Goal: Task Accomplishment & Management: Manage account settings

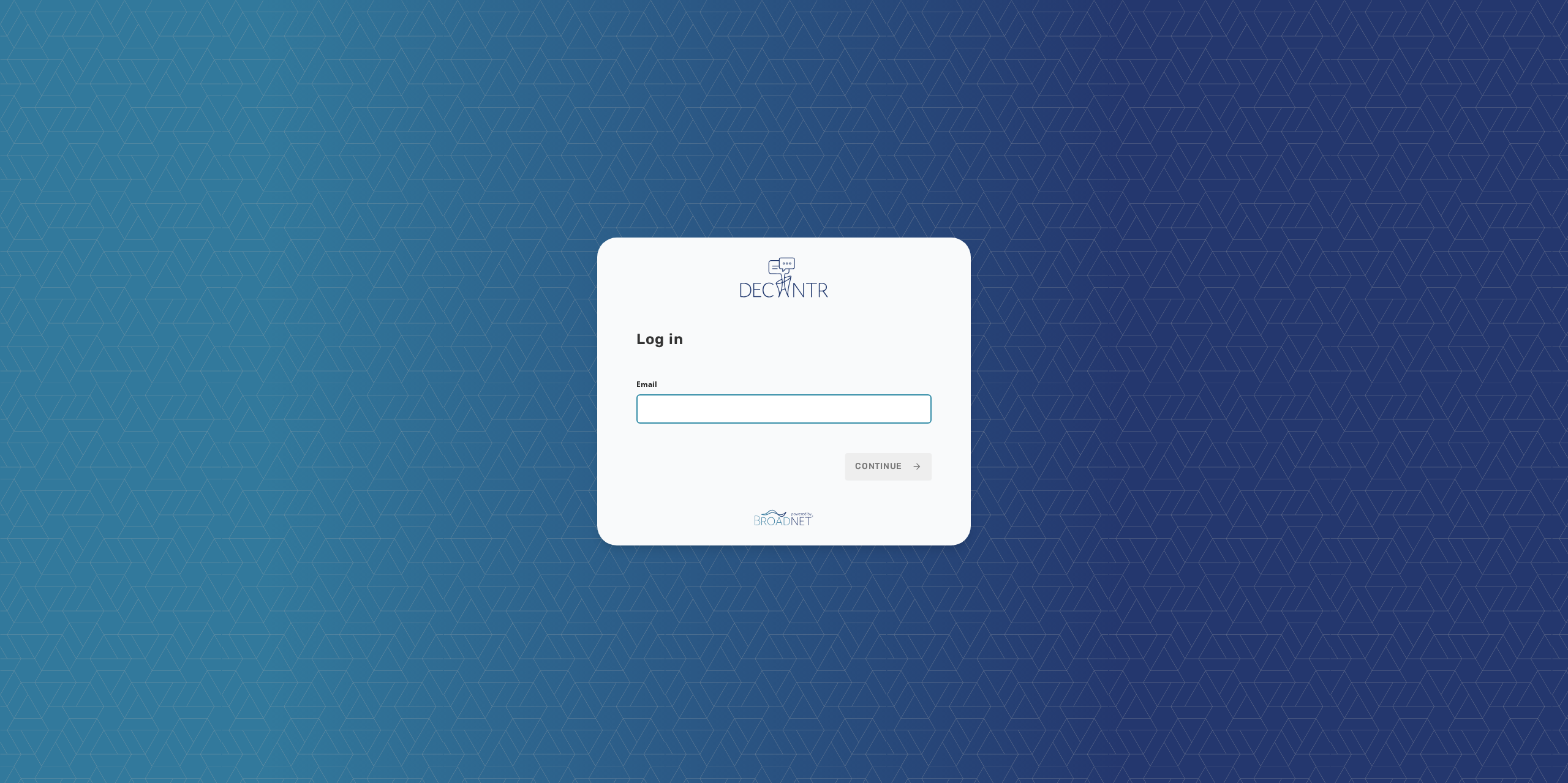
click at [758, 417] on input "Email" at bounding box center [784, 408] width 295 height 29
click at [890, 474] on button "Continue" at bounding box center [888, 467] width 86 height 27
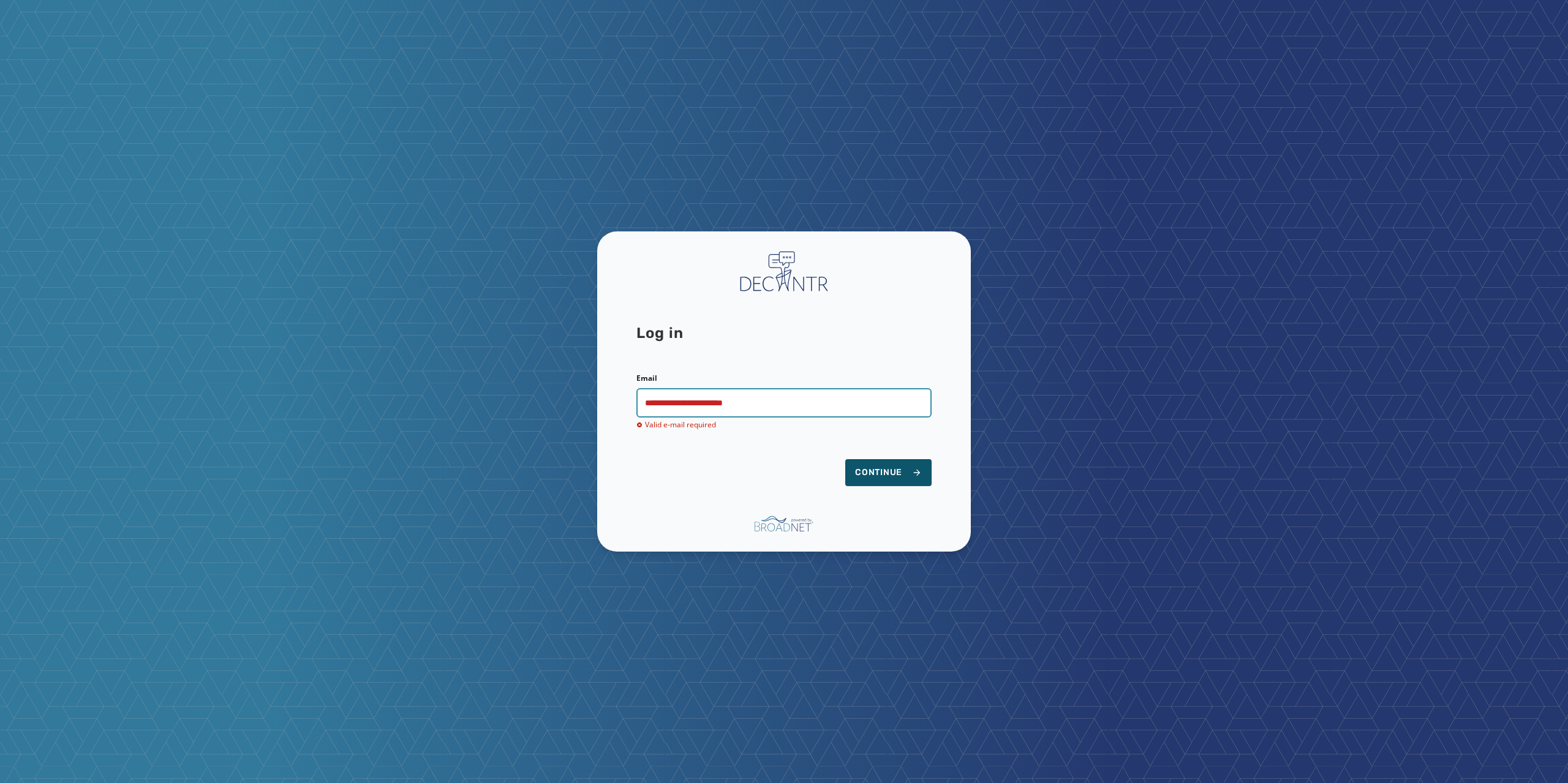
click at [799, 402] on input "**********" at bounding box center [784, 403] width 295 height 29
type input "**********"
click at [845, 459] on button "Continue" at bounding box center [888, 473] width 86 height 27
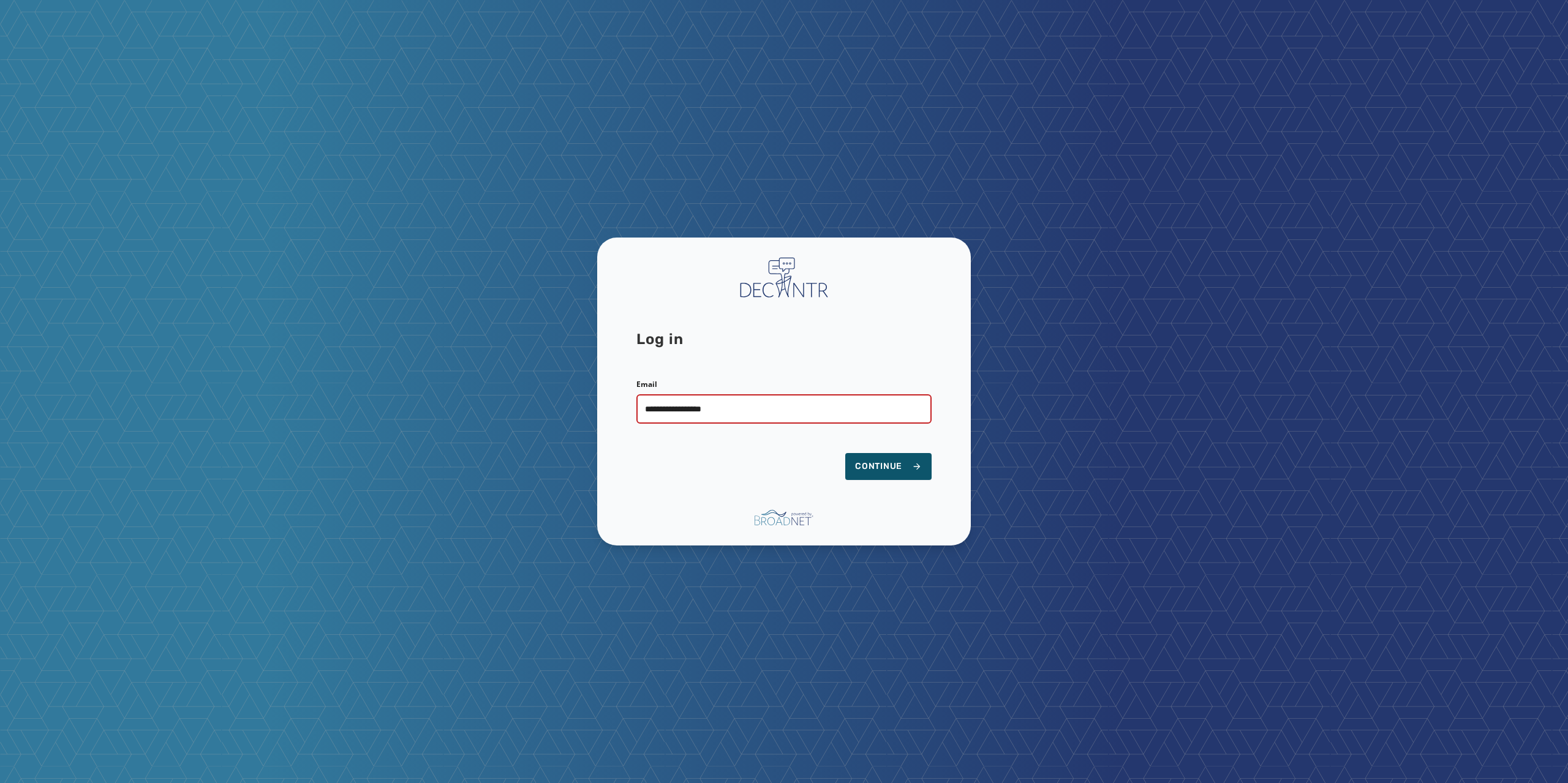
click at [825, 474] on form "**********" at bounding box center [784, 430] width 295 height 100
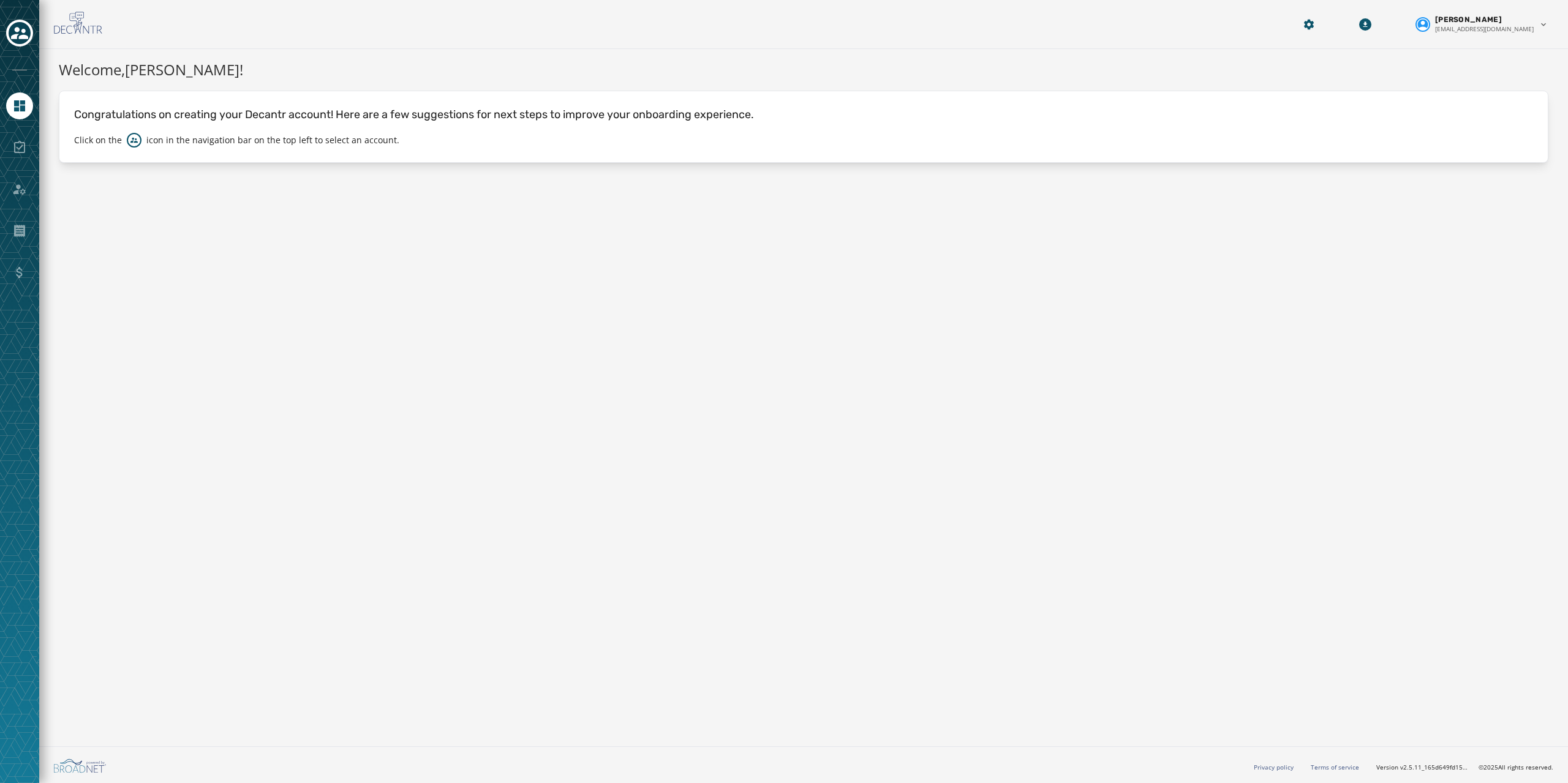
click at [926, 60] on h1 "Welcome, [PERSON_NAME] !" at bounding box center [804, 70] width 1490 height 22
click at [901, 63] on h1 "Welcome, [PERSON_NAME] !" at bounding box center [804, 70] width 1490 height 22
click at [744, 116] on p "Congratulations on creating your Decantr account! Here are a few suggestions fo…" at bounding box center [803, 114] width 1459 height 17
click at [726, 113] on p "Congratulations on creating your Decantr account! Here are a few suggestions fo…" at bounding box center [803, 114] width 1459 height 17
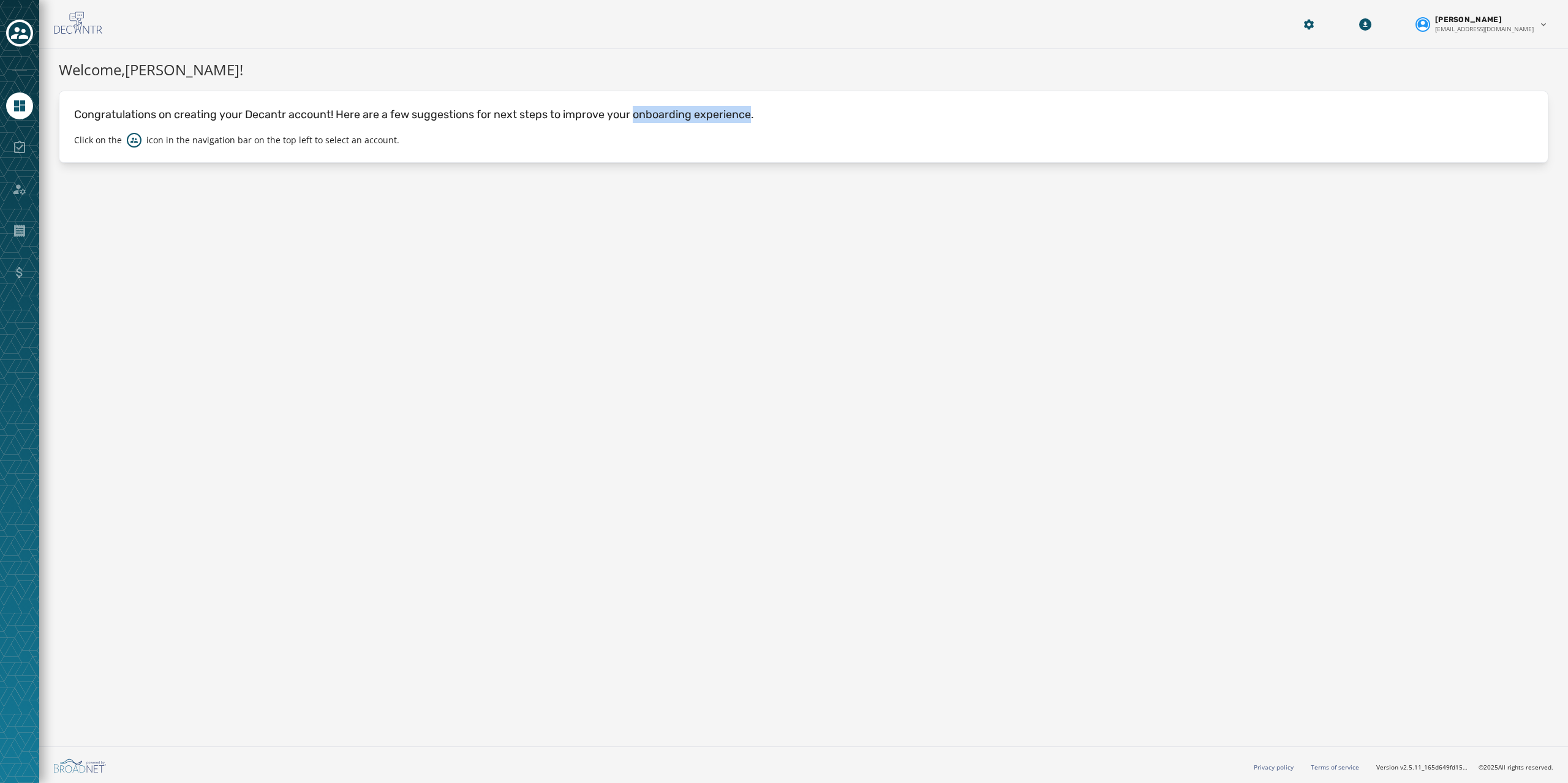
drag, startPoint x: 726, startPoint y: 113, endPoint x: 679, endPoint y: 111, distance: 47.0
click at [679, 111] on p "Congratulations on creating your Decantr account! Here are a few suggestions fo…" at bounding box center [803, 114] width 1459 height 17
drag, startPoint x: 679, startPoint y: 111, endPoint x: 703, endPoint y: 112, distance: 24.0
click at [703, 112] on p "Congratulations on creating your Decantr account! Here are a few suggestions fo…" at bounding box center [803, 114] width 1459 height 17
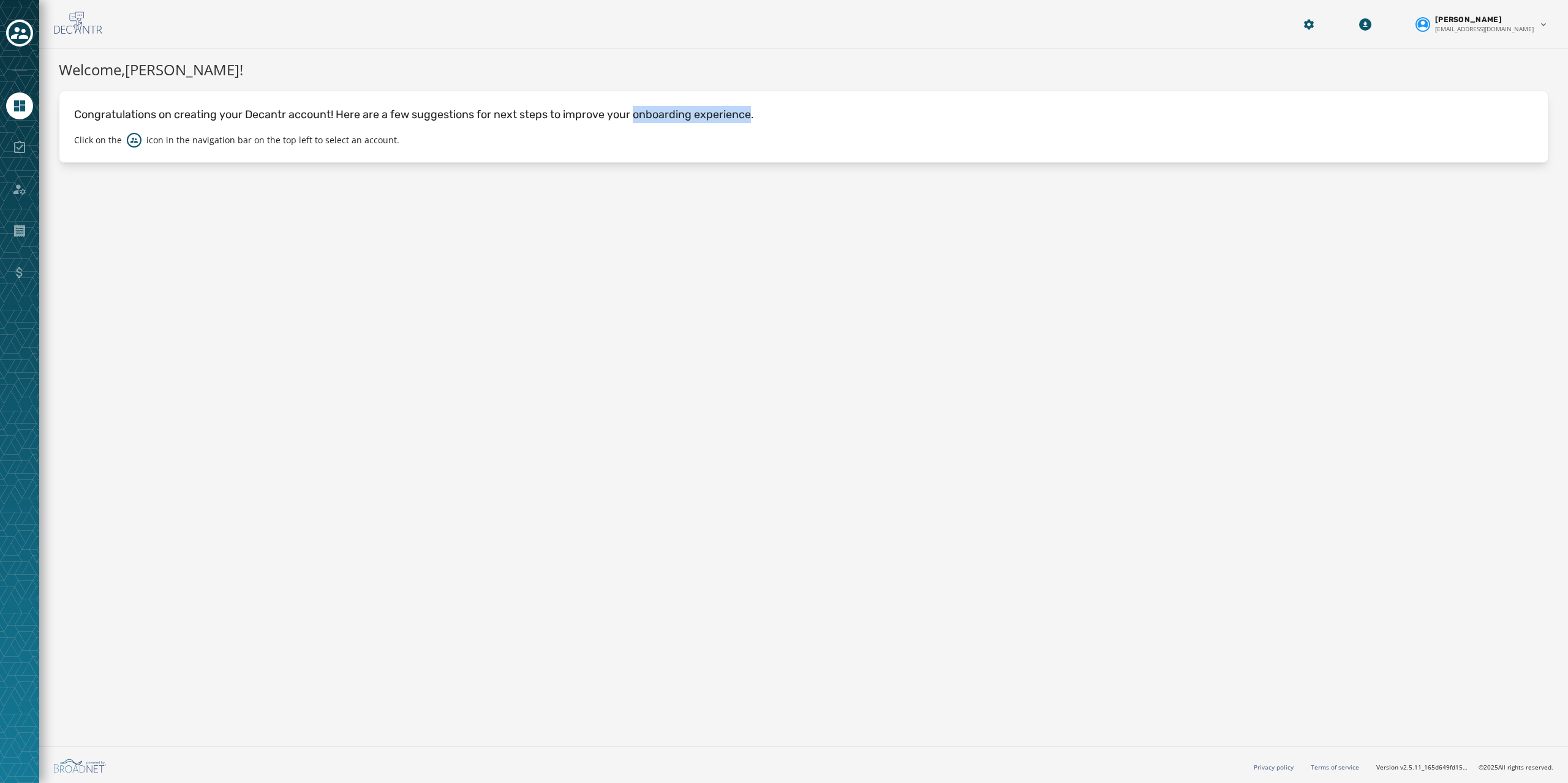
click at [703, 112] on p "Congratulations on creating your Decantr account! Here are a few suggestions fo…" at bounding box center [803, 114] width 1459 height 17
drag, startPoint x: 703, startPoint y: 112, endPoint x: 584, endPoint y: 108, distance: 119.1
click at [584, 108] on p "Congratulations on creating your Decantr account! Here are a few suggestions fo…" at bounding box center [803, 114] width 1459 height 17
drag, startPoint x: 584, startPoint y: 108, endPoint x: 724, endPoint y: 112, distance: 140.1
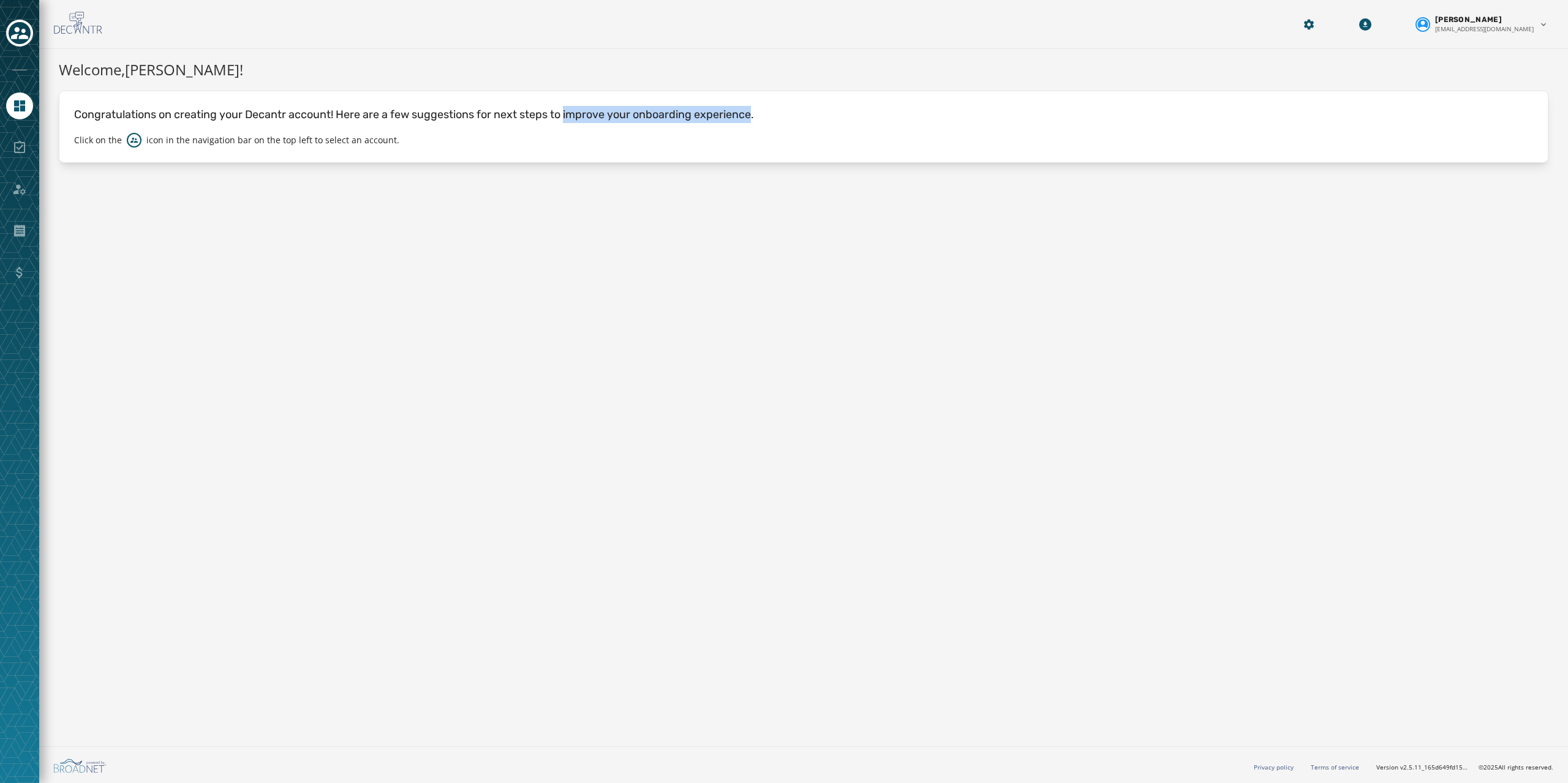
click at [724, 112] on p "Congratulations on creating your Decantr account! Here are a few suggestions fo…" at bounding box center [803, 114] width 1459 height 17
drag, startPoint x: 724, startPoint y: 112, endPoint x: 341, endPoint y: 114, distance: 383.0
click at [341, 114] on p "Congratulations on creating your Decantr account! Here are a few suggestions fo…" at bounding box center [803, 114] width 1459 height 17
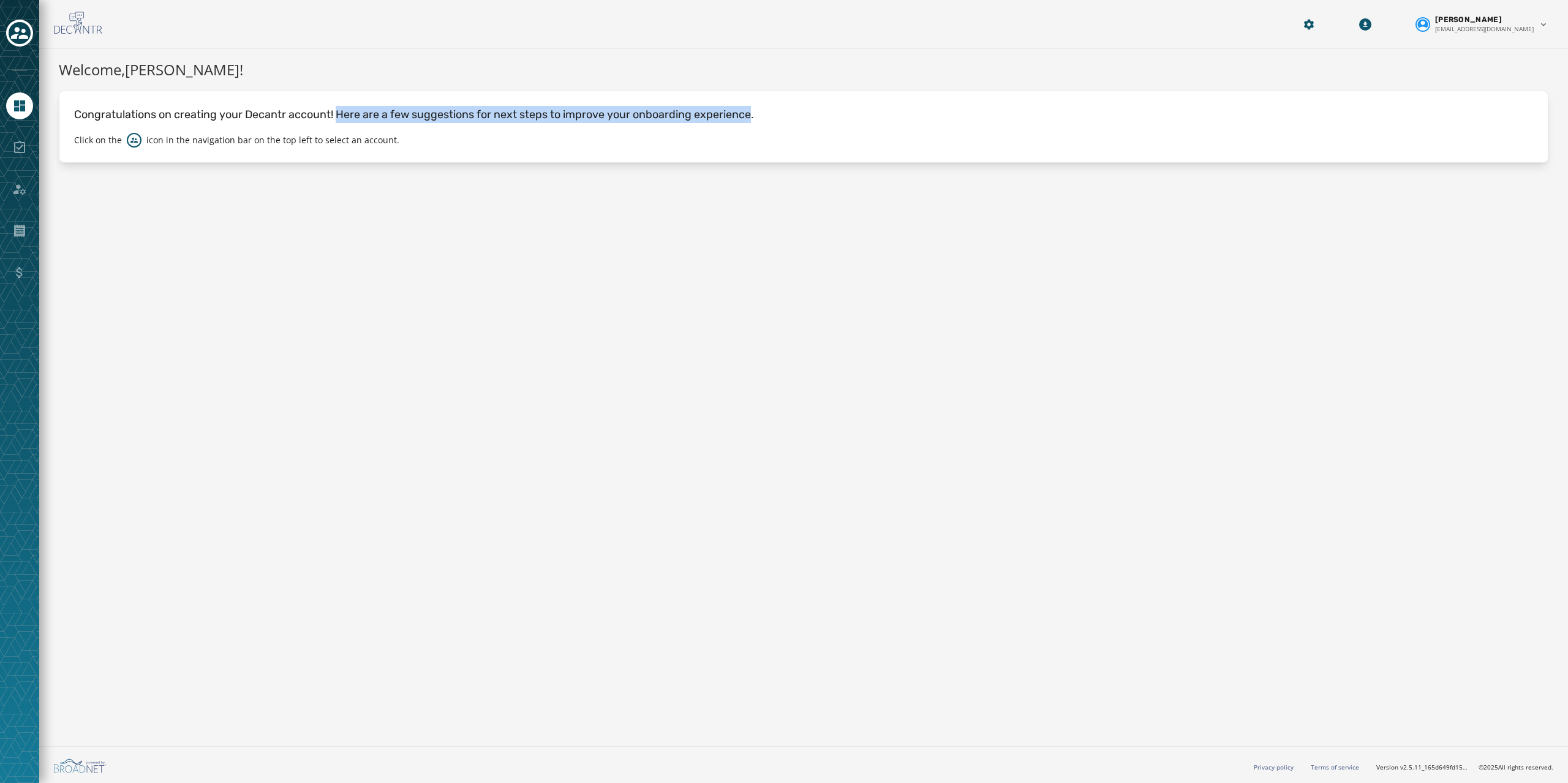
drag, startPoint x: 341, startPoint y: 114, endPoint x: 707, endPoint y: 116, distance: 366.0
click at [707, 116] on p "Congratulations on creating your Decantr account! Here are a few suggestions fo…" at bounding box center [803, 114] width 1459 height 17
drag, startPoint x: 707, startPoint y: 116, endPoint x: 117, endPoint y: 113, distance: 590.0
click at [117, 113] on p "Congratulations on creating your Decantr account! Here are a few suggestions fo…" at bounding box center [803, 114] width 1459 height 17
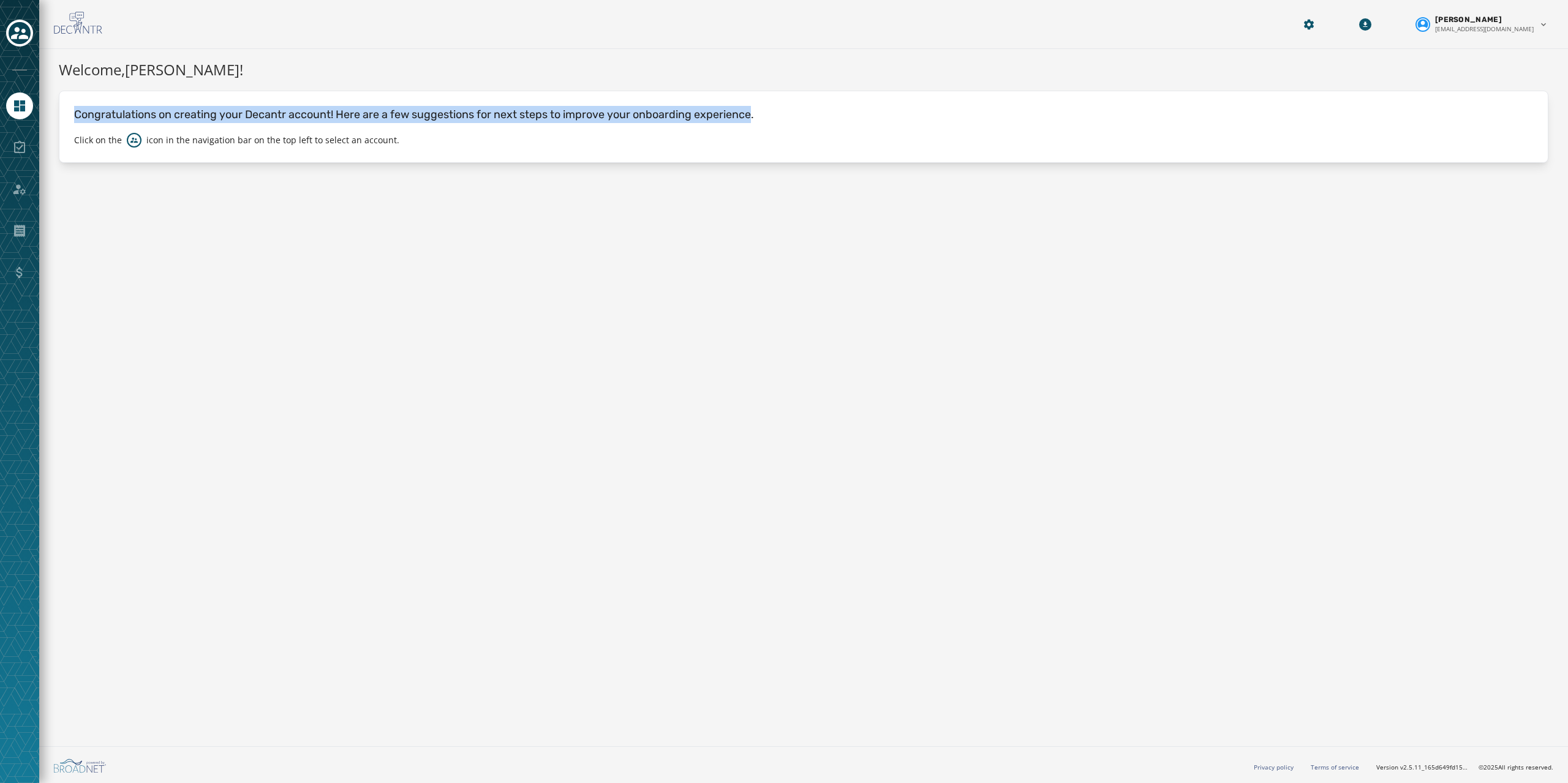
click at [117, 112] on p "Congratulations on creating your Decantr account! Here are a few suggestions fo…" at bounding box center [803, 114] width 1459 height 17
drag, startPoint x: 117, startPoint y: 112, endPoint x: 710, endPoint y: 123, distance: 593.1
click at [710, 124] on div "Congratulations on creating your Decantr account! Here are a few suggestions fo…" at bounding box center [804, 127] width 1490 height 73
click at [710, 123] on div "Congratulations on creating your Decantr account! Here are a few suggestions fo…" at bounding box center [804, 127] width 1490 height 73
drag, startPoint x: 710, startPoint y: 123, endPoint x: 103, endPoint y: 110, distance: 607.1
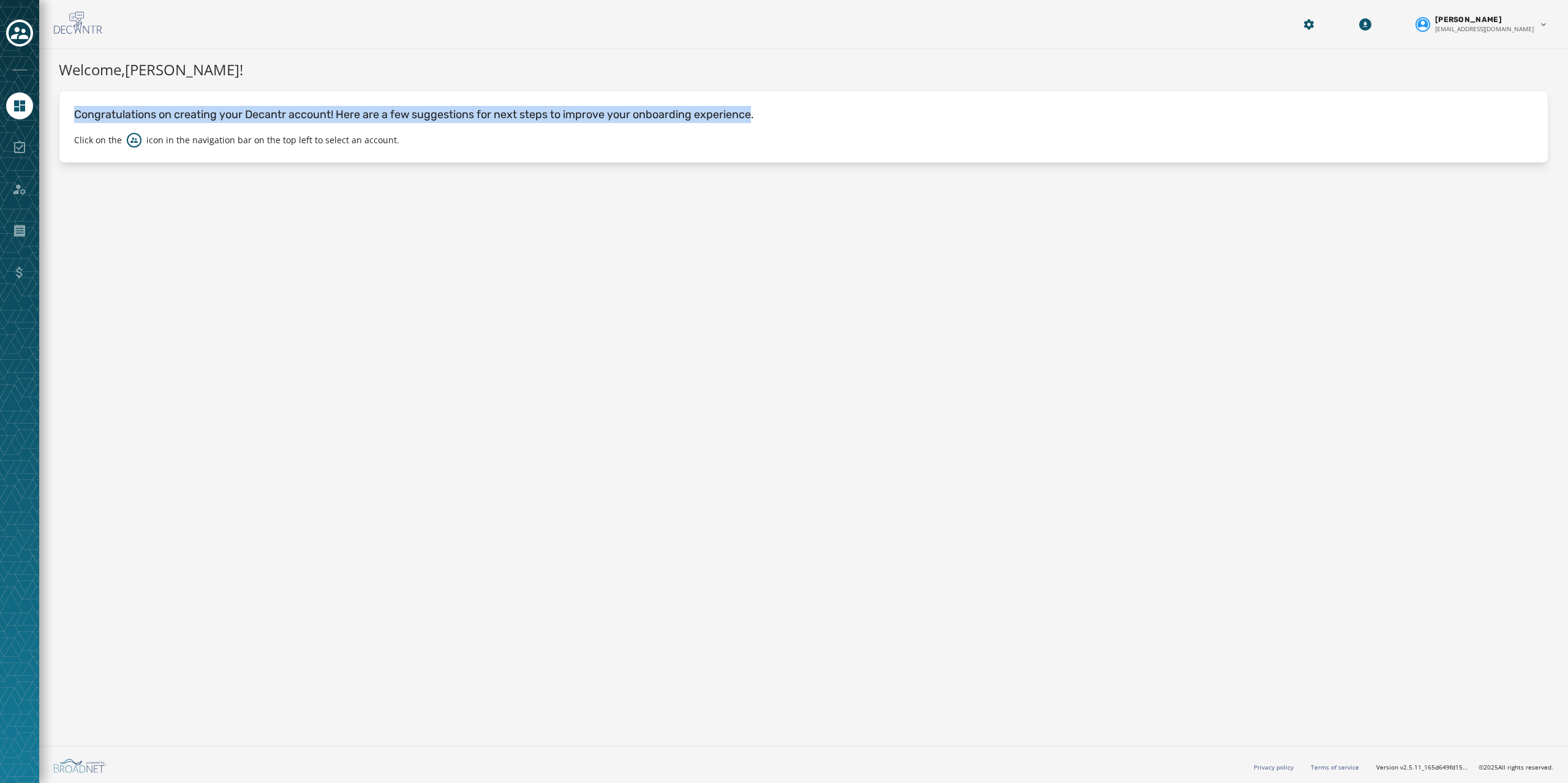
click at [103, 110] on div "Congratulations on creating your Decantr account! Here are a few suggestions fo…" at bounding box center [804, 127] width 1490 height 73
click at [103, 110] on p "Congratulations on creating your Decantr account! Here are a few suggestions fo…" at bounding box center [803, 114] width 1459 height 17
drag, startPoint x: 103, startPoint y: 110, endPoint x: 692, endPoint y: 116, distance: 589.0
click at [692, 116] on p "Congratulations on creating your Decantr account! Here are a few suggestions fo…" at bounding box center [803, 114] width 1459 height 17
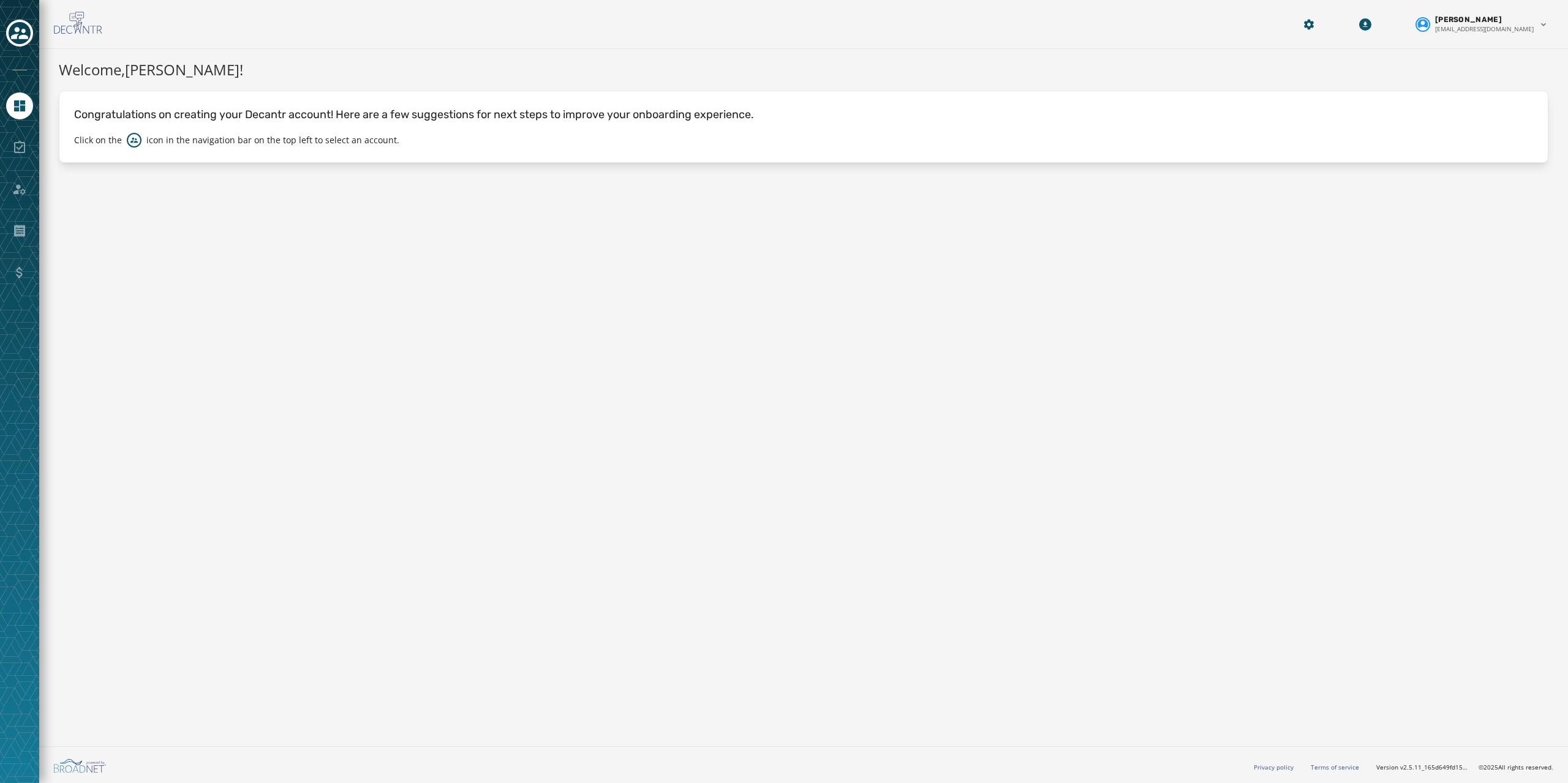
click at [726, 114] on p "Congratulations on creating your Decantr account! Here are a few suggestions fo…" at bounding box center [803, 114] width 1459 height 17
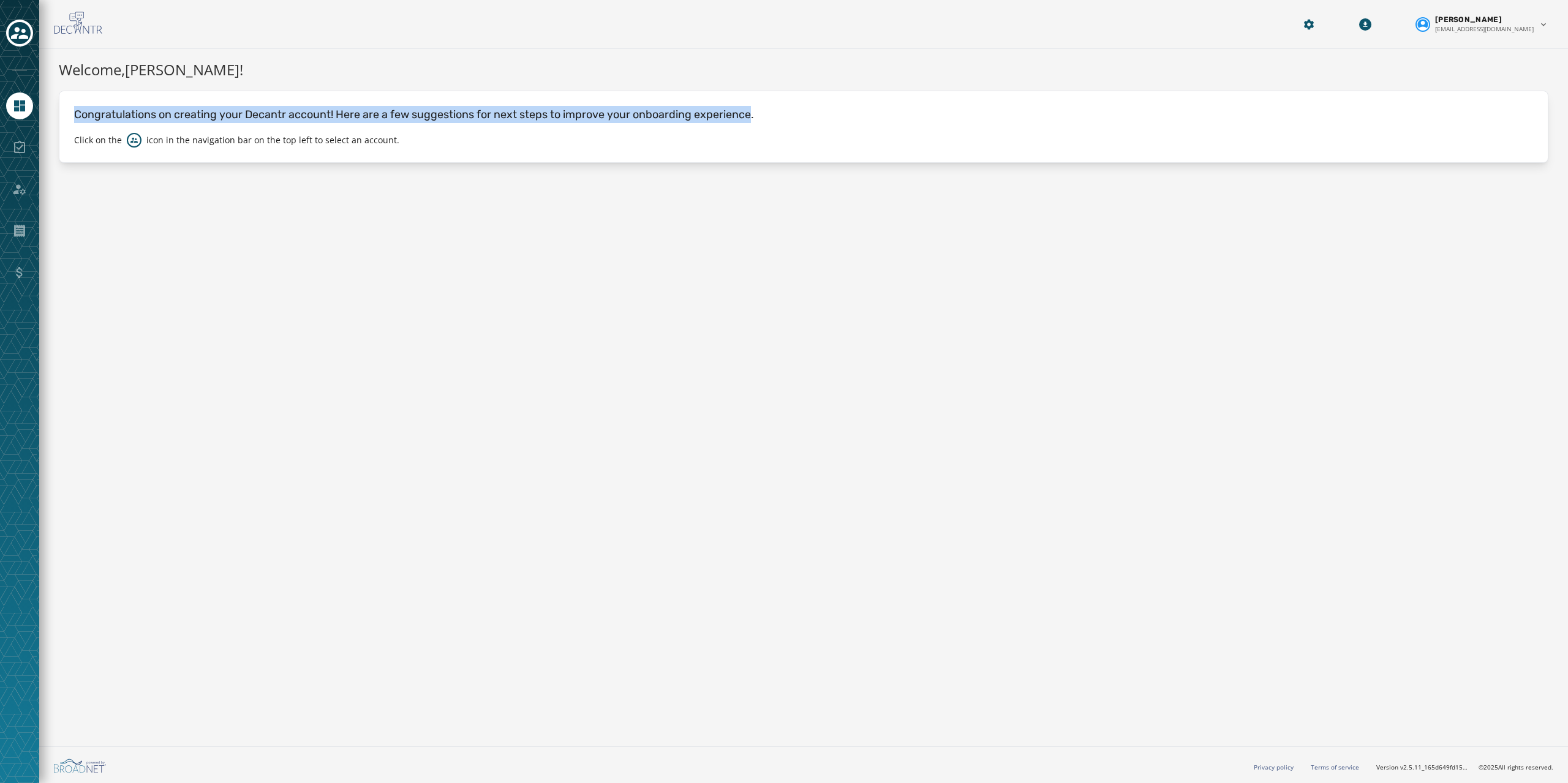
drag, startPoint x: 726, startPoint y: 114, endPoint x: 82, endPoint y: 121, distance: 644.0
click at [82, 121] on p "Congratulations on creating your Decantr account! Here are a few suggestions fo…" at bounding box center [803, 114] width 1459 height 17
click at [105, 115] on p "Congratulations on creating your Decantr account! Here are a few suggestions fo…" at bounding box center [803, 114] width 1459 height 17
drag, startPoint x: 105, startPoint y: 115, endPoint x: 717, endPoint y: 112, distance: 612.0
click at [717, 112] on p "Congratulations on creating your Decantr account! Here are a few suggestions fo…" at bounding box center [803, 114] width 1459 height 17
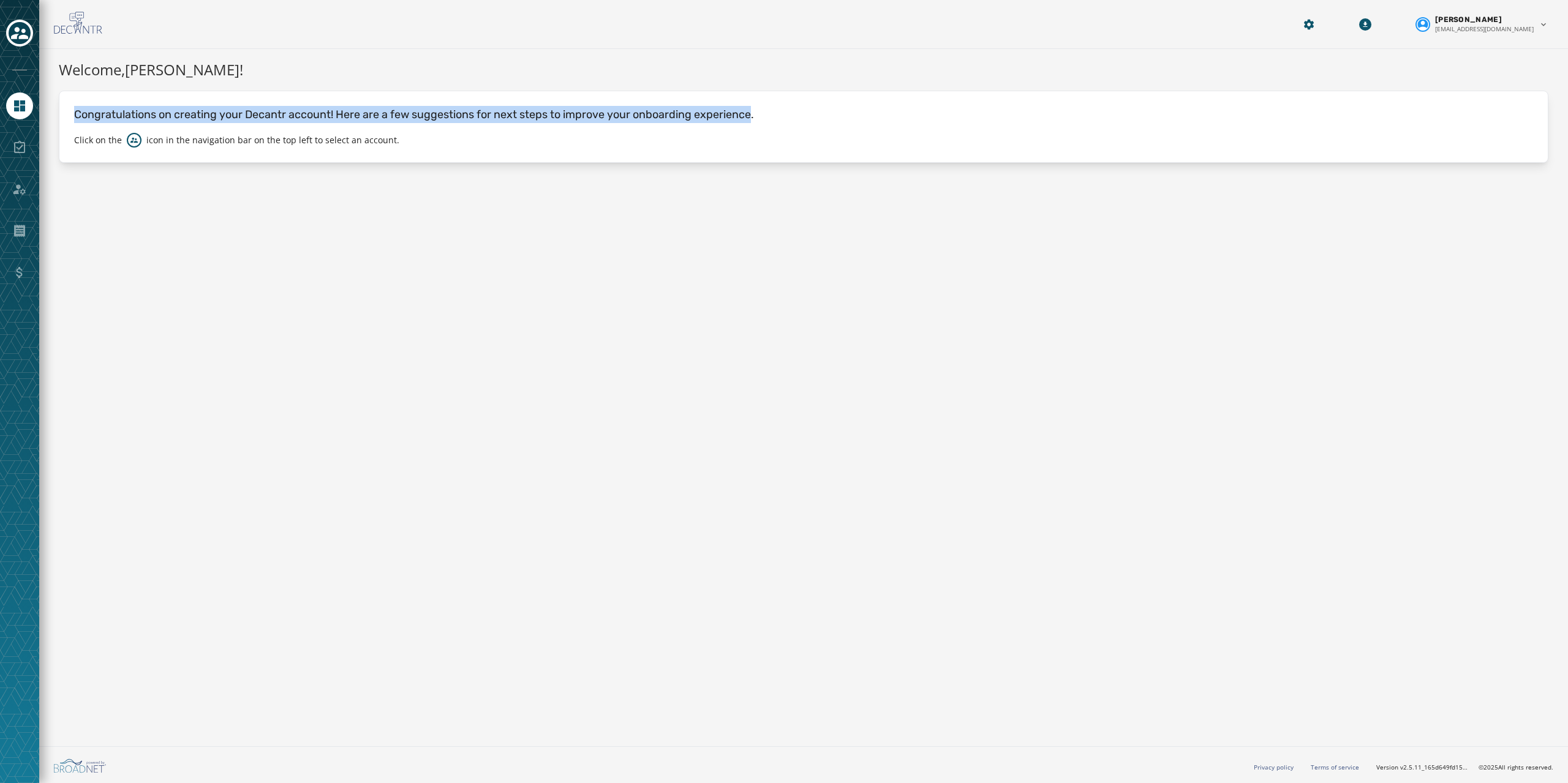
click at [717, 112] on p "Congratulations on creating your Decantr account! Here are a few suggestions fo…" at bounding box center [803, 114] width 1459 height 17
drag, startPoint x: 717, startPoint y: 112, endPoint x: 103, endPoint y: 95, distance: 614.2
click at [103, 95] on div "Congratulations on creating your Decantr account! Here are a few suggestions fo…" at bounding box center [804, 127] width 1490 height 73
click at [102, 107] on p "Congratulations on creating your Decantr account! Here are a few suggestions fo…" at bounding box center [803, 114] width 1459 height 17
drag, startPoint x: 102, startPoint y: 107, endPoint x: 696, endPoint y: 118, distance: 594.1
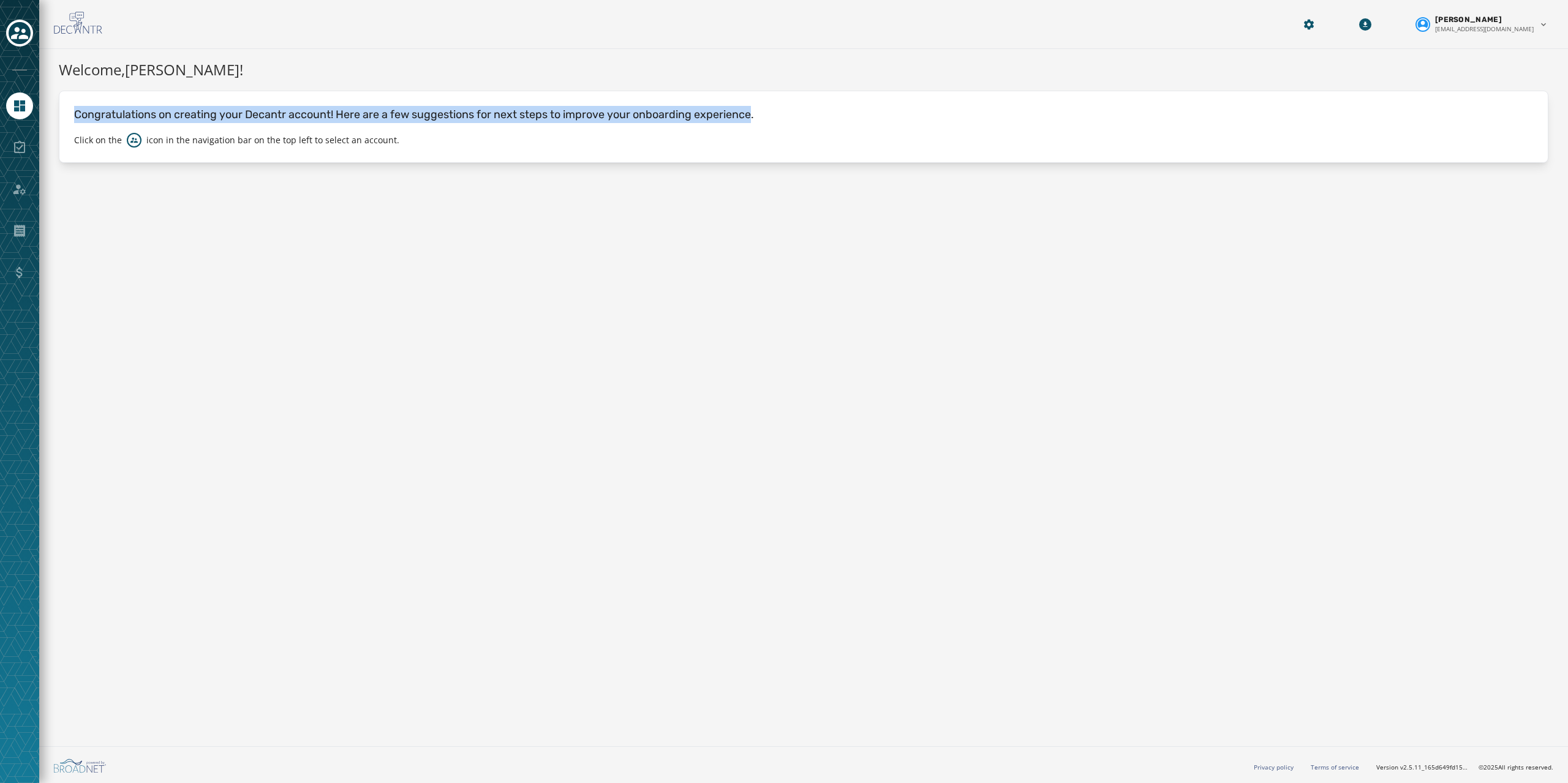
click at [696, 118] on p "Congratulations on creating your Decantr account! Here are a few suggestions fo…" at bounding box center [803, 114] width 1459 height 17
drag, startPoint x: 696, startPoint y: 118, endPoint x: 105, endPoint y: 100, distance: 591.3
click at [105, 100] on div "Congratulations on creating your Decantr account! Here are a few suggestions fo…" at bounding box center [804, 127] width 1490 height 73
click at [112, 119] on p "Congratulations on creating your Decantr account! Here are a few suggestions fo…" at bounding box center [803, 114] width 1459 height 17
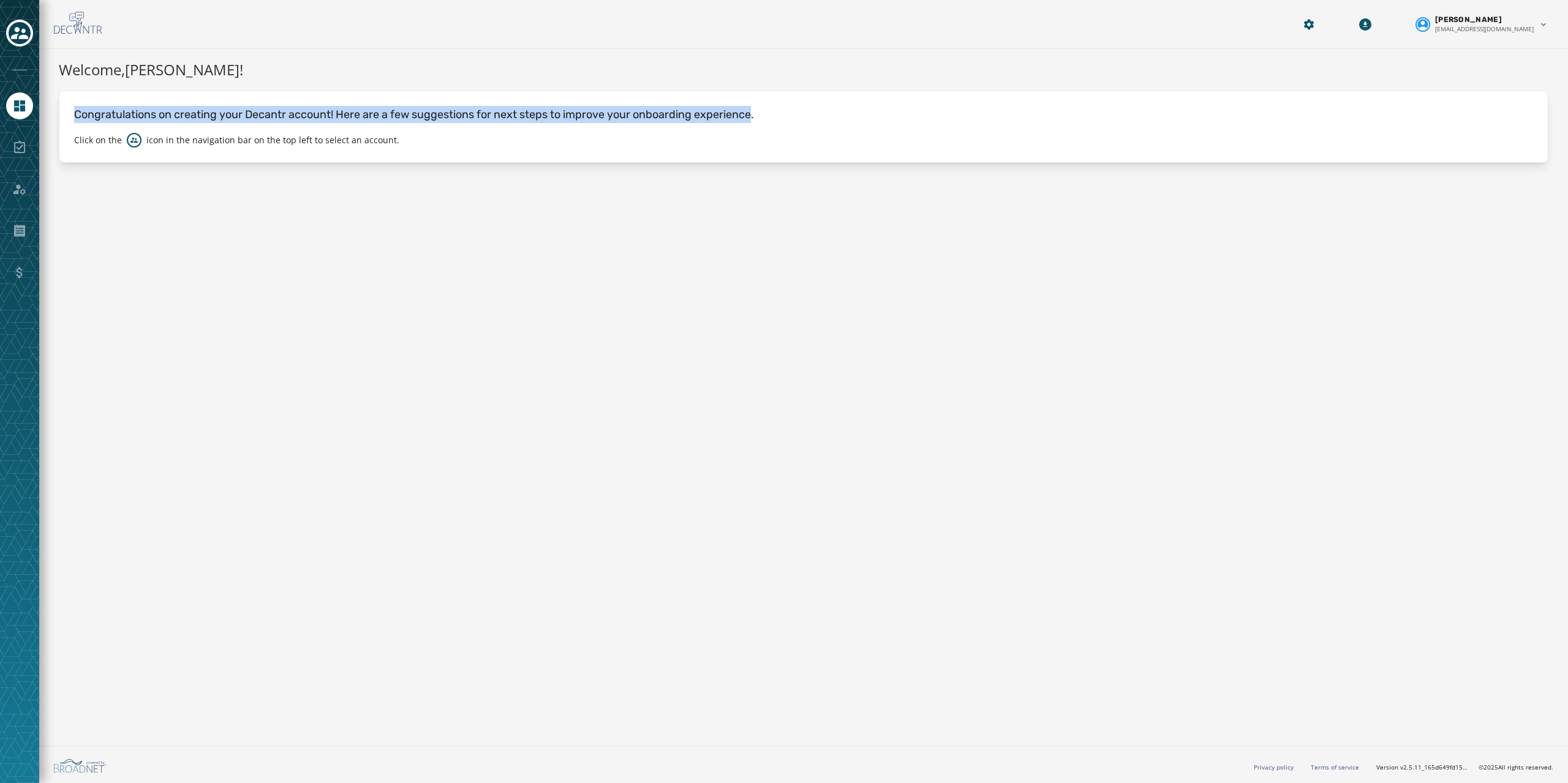
drag, startPoint x: 112, startPoint y: 119, endPoint x: 714, endPoint y: 115, distance: 602.0
click at [714, 115] on p "Congratulations on creating your Decantr account! Here are a few suggestions fo…" at bounding box center [803, 114] width 1459 height 17
drag, startPoint x: 714, startPoint y: 115, endPoint x: 130, endPoint y: 111, distance: 584.0
click at [130, 111] on p "Congratulations on creating your Decantr account! Here are a few suggestions fo…" at bounding box center [803, 114] width 1459 height 17
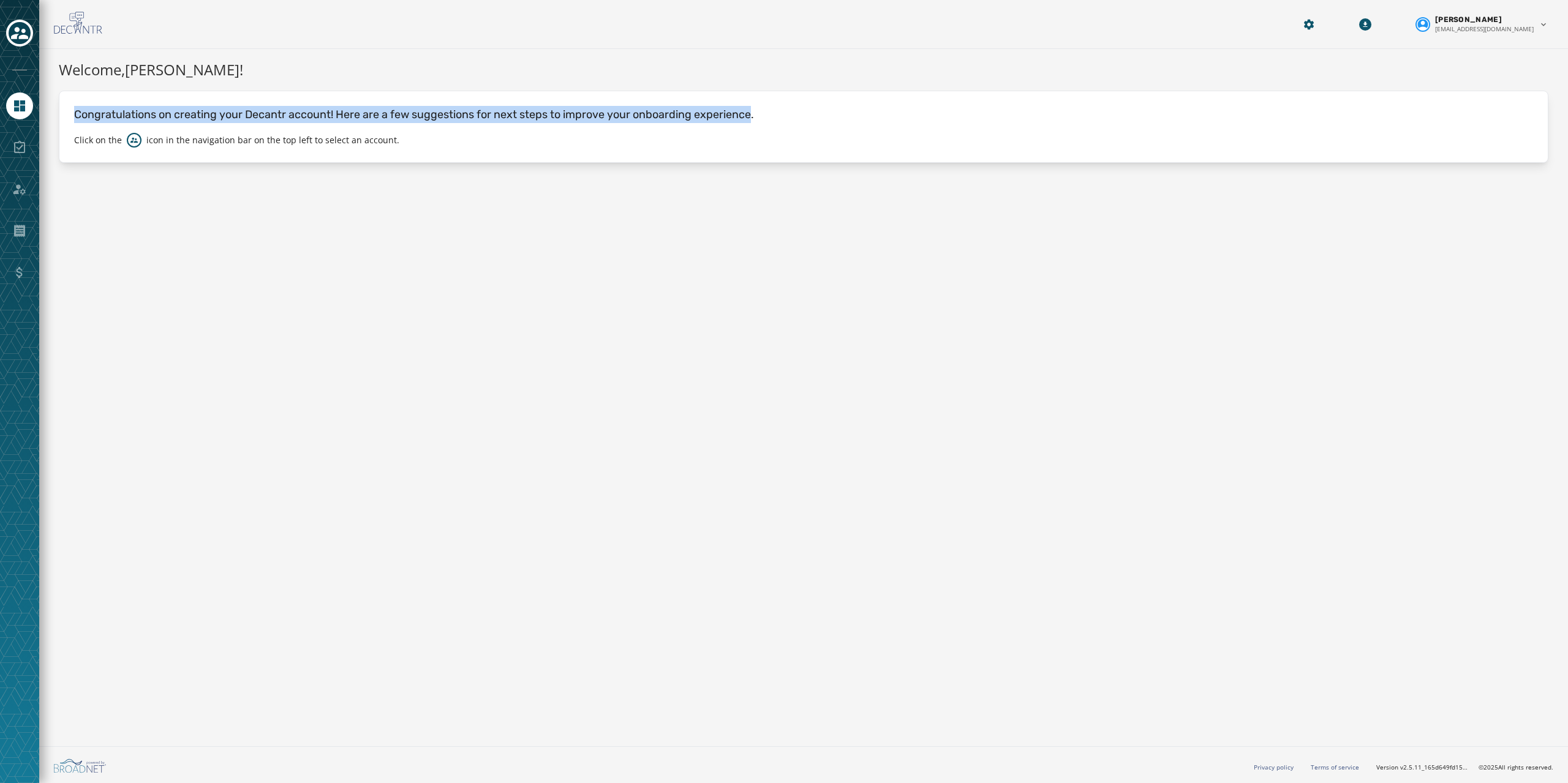
click at [130, 111] on p "Congratulations on creating your Decantr account! Here are a few suggestions fo…" at bounding box center [803, 114] width 1459 height 17
drag, startPoint x: 130, startPoint y: 111, endPoint x: 713, endPoint y: 113, distance: 583.0
click at [713, 113] on p "Congratulations on creating your Decantr account! Here are a few suggestions fo…" at bounding box center [803, 114] width 1459 height 17
drag, startPoint x: 713, startPoint y: 113, endPoint x: 139, endPoint y: 110, distance: 574.0
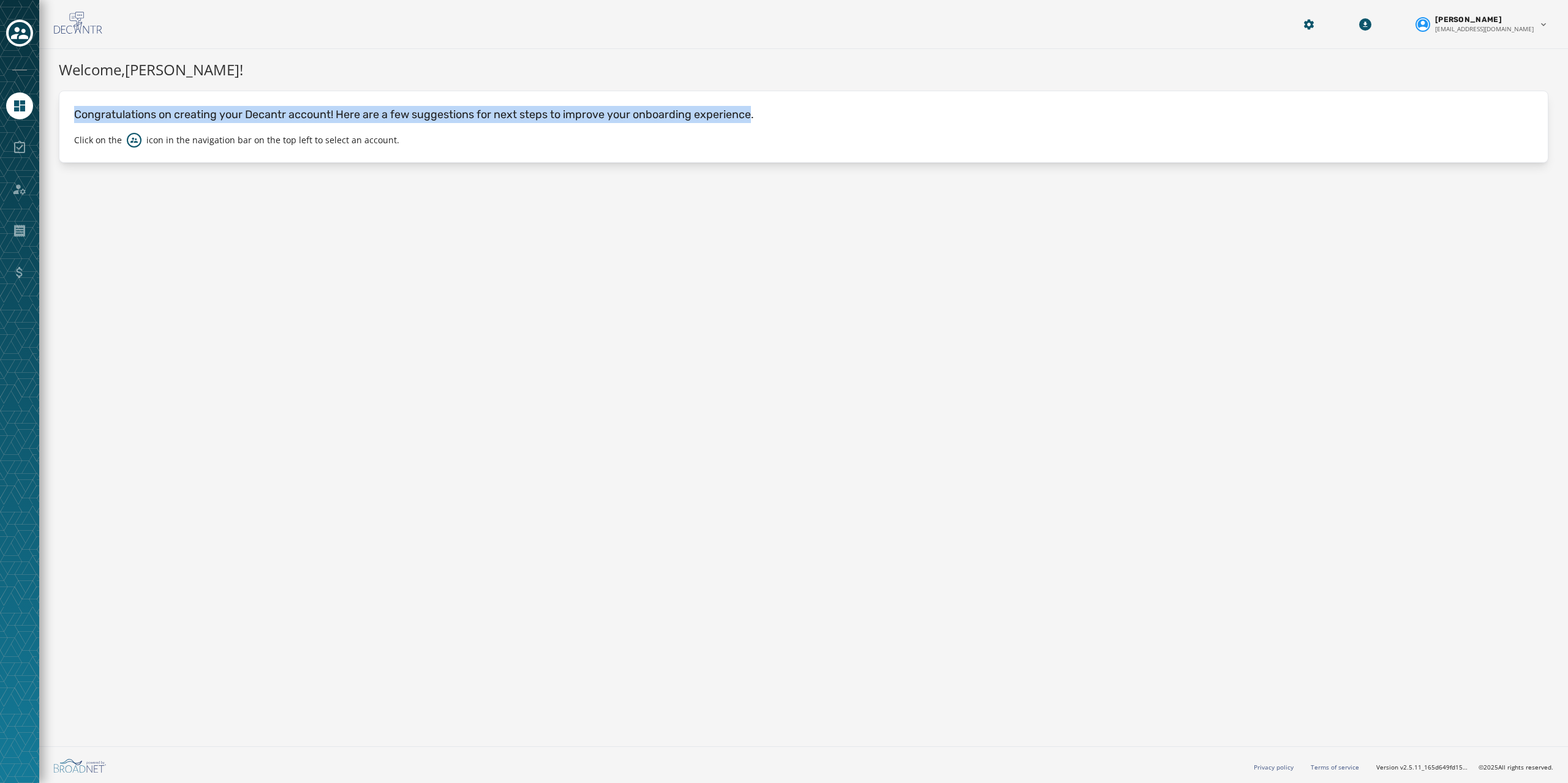
click at [139, 110] on p "Congratulations on creating your Decantr account! Here are a few suggestions fo…" at bounding box center [803, 114] width 1459 height 17
drag, startPoint x: 139, startPoint y: 110, endPoint x: 702, endPoint y: 111, distance: 563.0
click at [702, 111] on p "Congratulations on creating your Decantr account! Here are a few suggestions fo…" at bounding box center [803, 114] width 1459 height 17
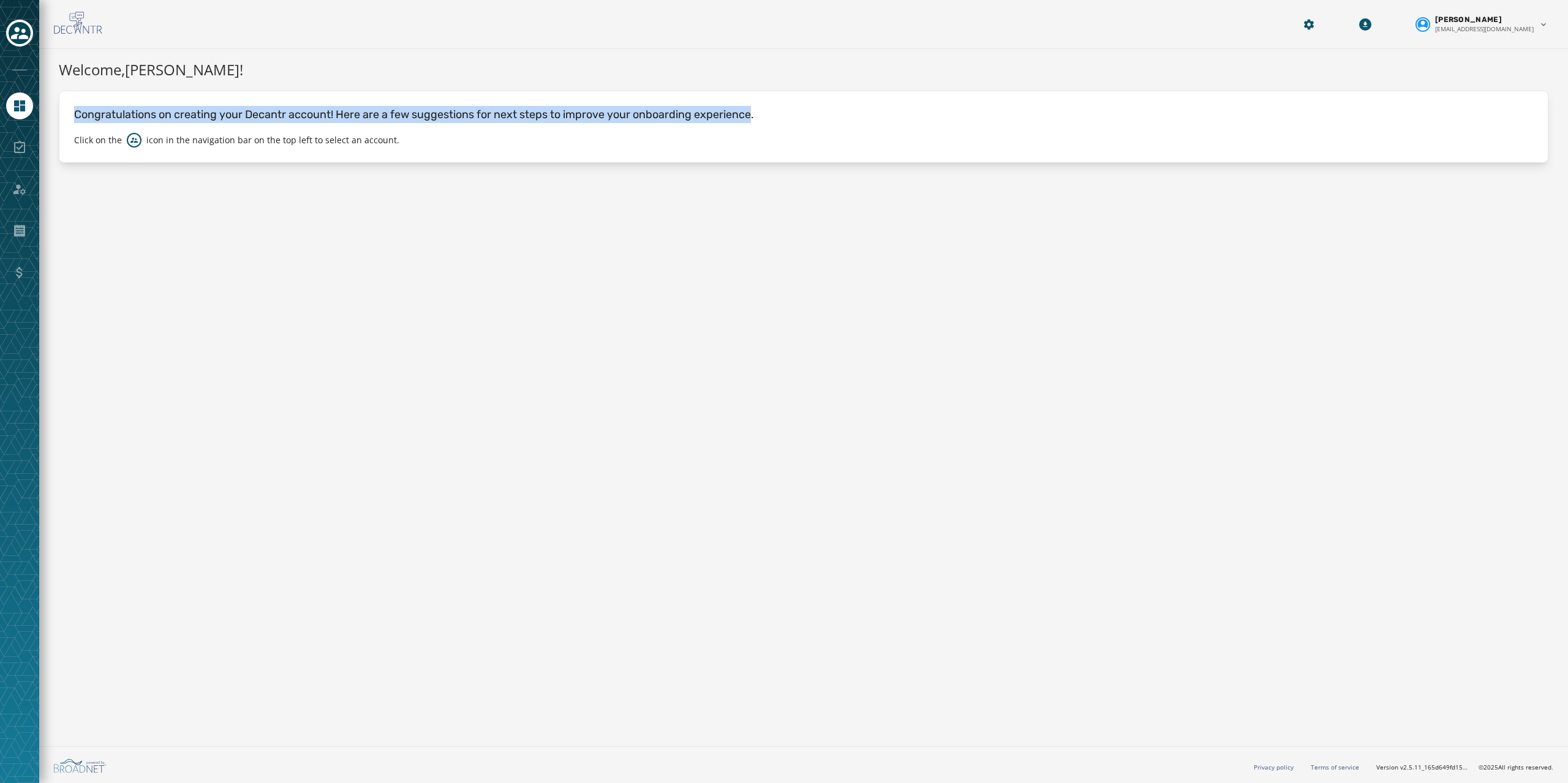
drag, startPoint x: 702, startPoint y: 111, endPoint x: 136, endPoint y: 97, distance: 566.2
click at [136, 97] on div "Congratulations on creating your Decantr account! Here are a few suggestions fo…" at bounding box center [804, 127] width 1490 height 73
drag, startPoint x: 136, startPoint y: 97, endPoint x: 707, endPoint y: 117, distance: 571.4
click at [707, 117] on div "Congratulations on creating your Decantr account! Here are a few suggestions fo…" at bounding box center [804, 127] width 1490 height 73
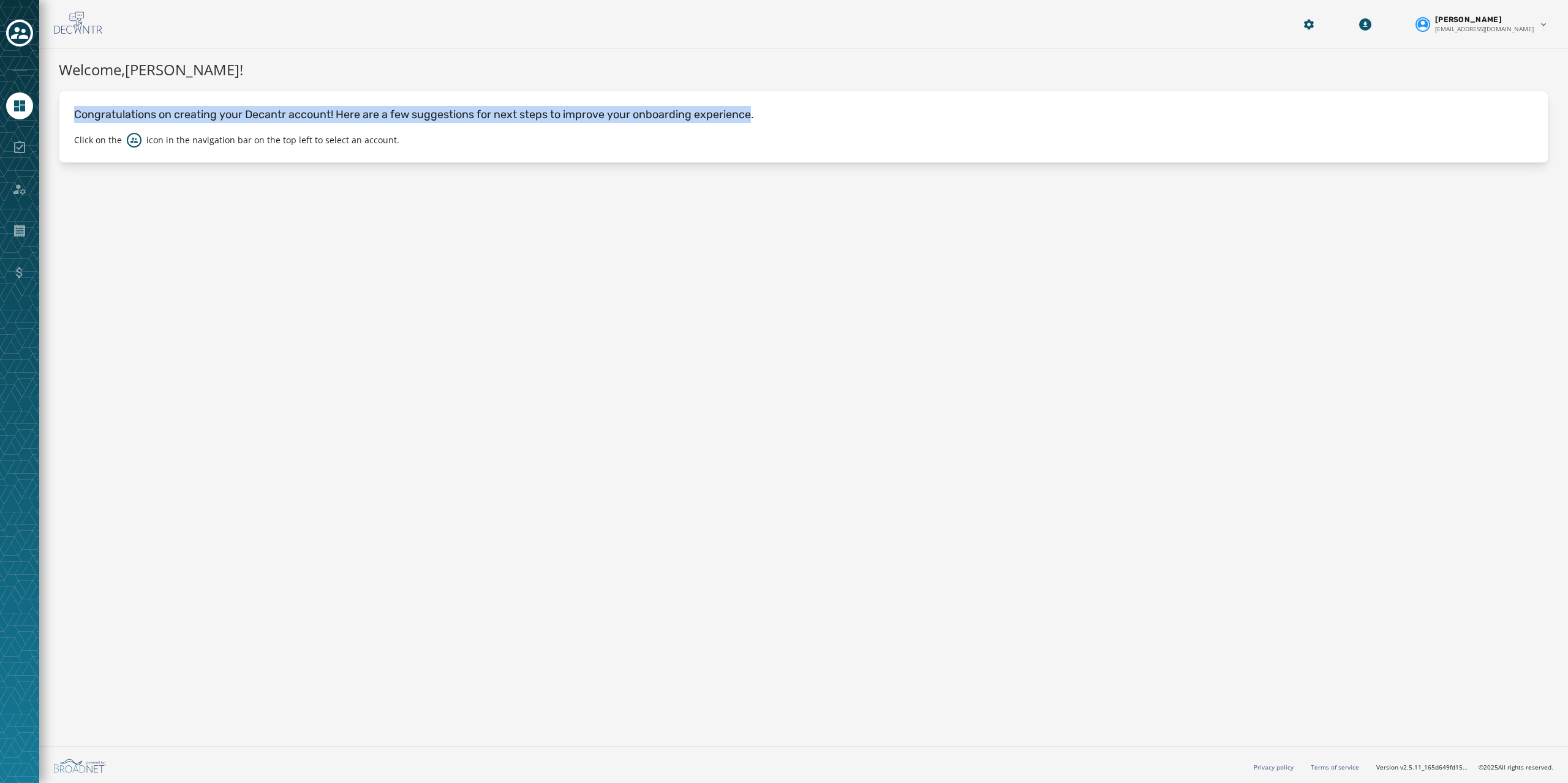
click at [707, 117] on p "Congratulations on creating your Decantr account! Here are a few suggestions fo…" at bounding box center [803, 114] width 1459 height 17
drag, startPoint x: 707, startPoint y: 117, endPoint x: 121, endPoint y: 91, distance: 586.6
click at [121, 91] on div "Congratulations on creating your Decantr account! Here are a few suggestions fo…" at bounding box center [804, 127] width 1490 height 73
drag, startPoint x: 121, startPoint y: 91, endPoint x: 723, endPoint y: 97, distance: 602.0
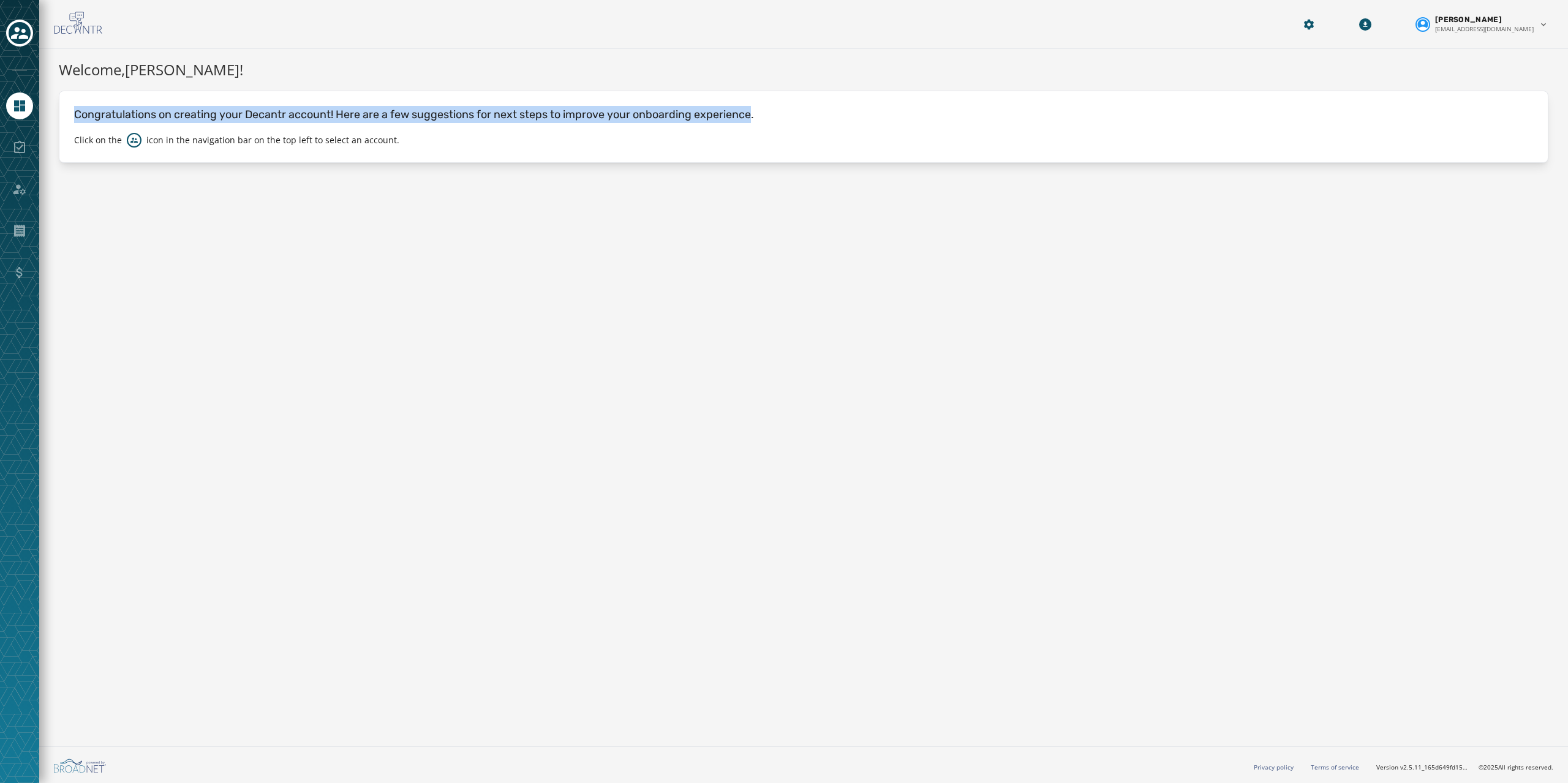
click at [723, 97] on div "Congratulations on creating your Decantr account! Here are a few suggestions fo…" at bounding box center [804, 127] width 1490 height 73
drag, startPoint x: 723, startPoint y: 97, endPoint x: 136, endPoint y: 85, distance: 587.1
click at [136, 85] on div "Welcome, [PERSON_NAME] ! Congratulations on creating your Decantr account! Here…" at bounding box center [804, 111] width 1490 height 104
click at [110, 108] on p "Congratulations on creating your Decantr account! Here are a few suggestions fo…" at bounding box center [803, 114] width 1459 height 17
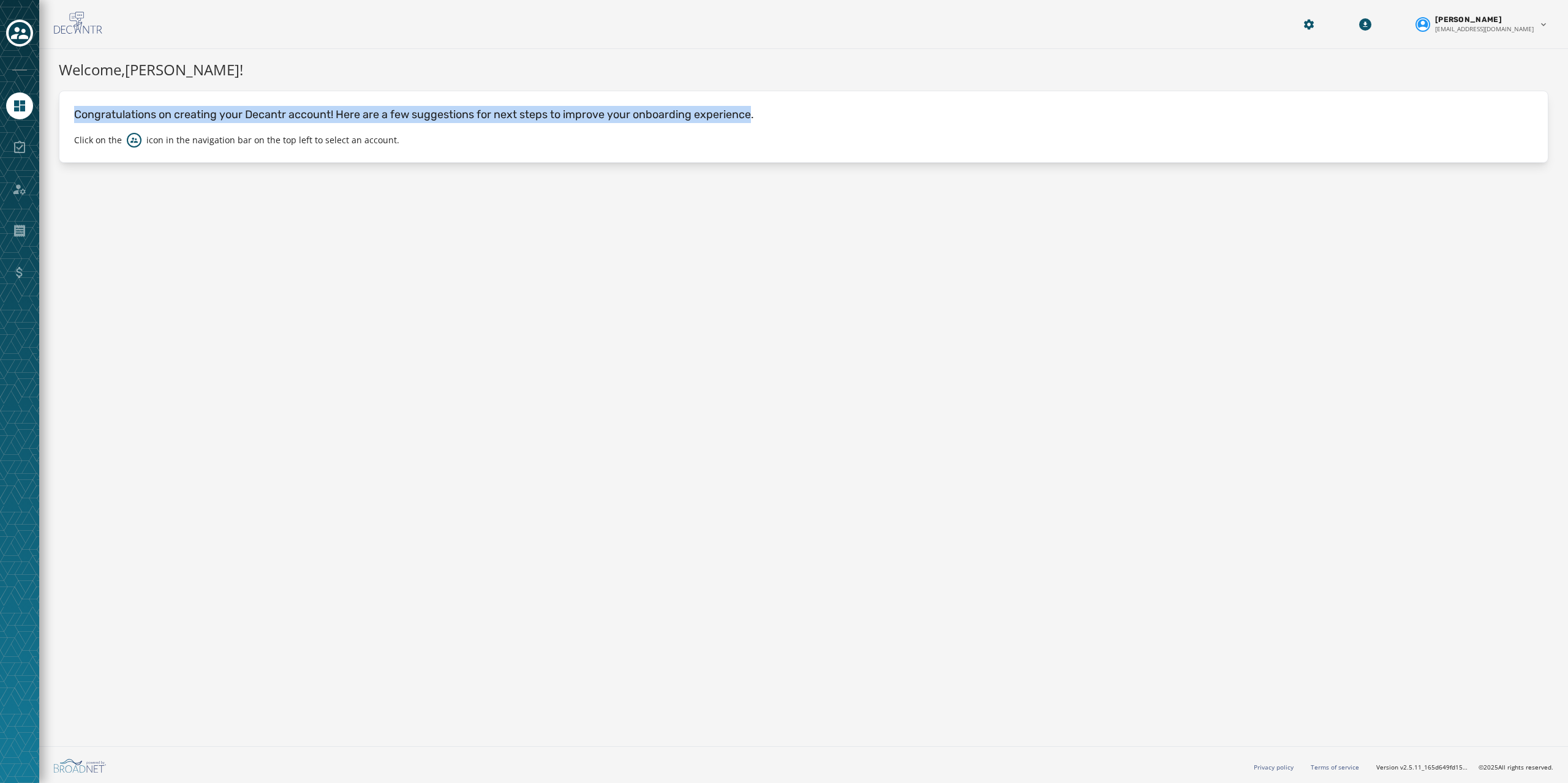
drag, startPoint x: 110, startPoint y: 108, endPoint x: 711, endPoint y: 124, distance: 601.2
click at [711, 124] on div "Congratulations on creating your Decantr account! Here are a few suggestions fo…" at bounding box center [804, 127] width 1490 height 73
